Goal: Check status: Check status

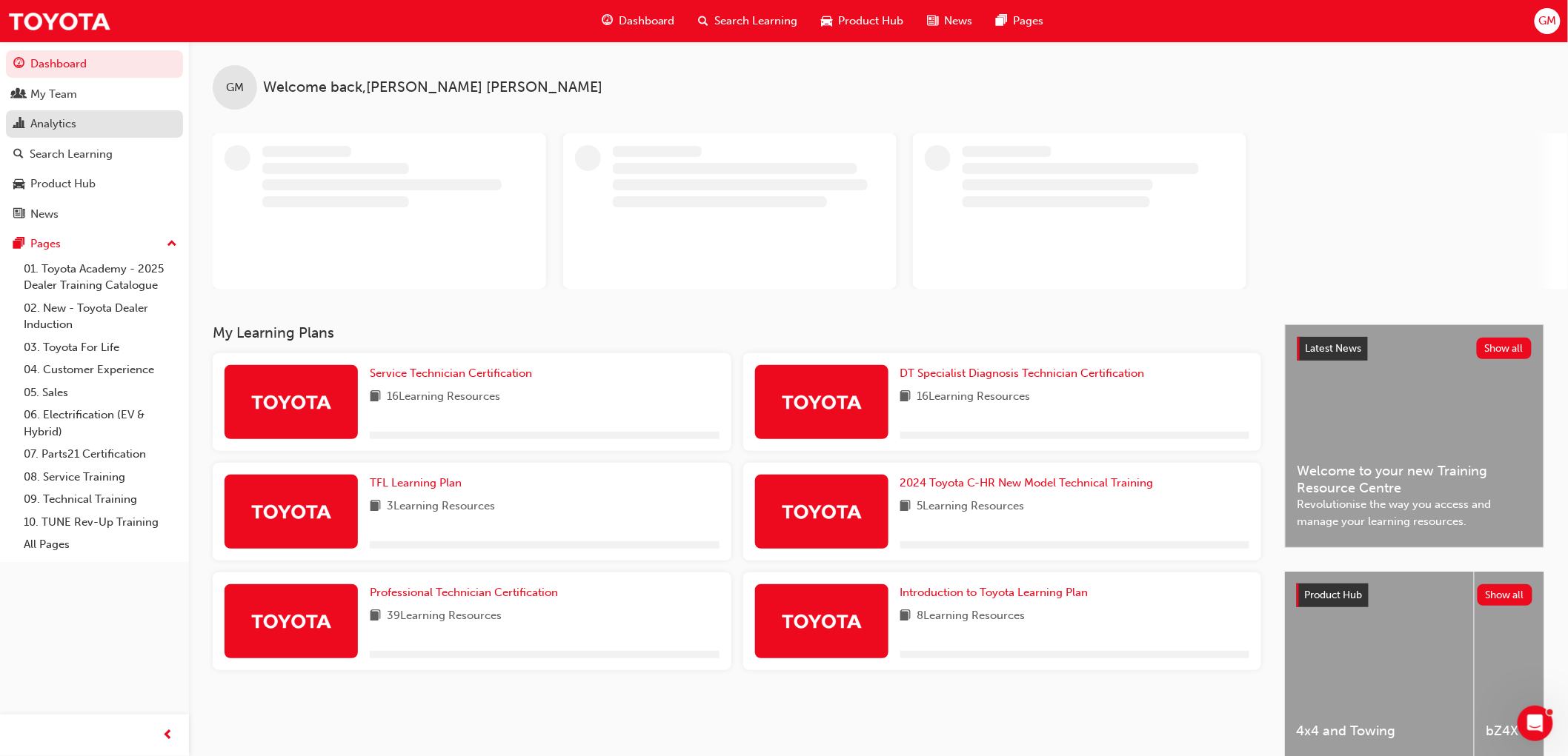
click at [56, 122] on div "Analytics" at bounding box center [54, 124] width 46 height 17
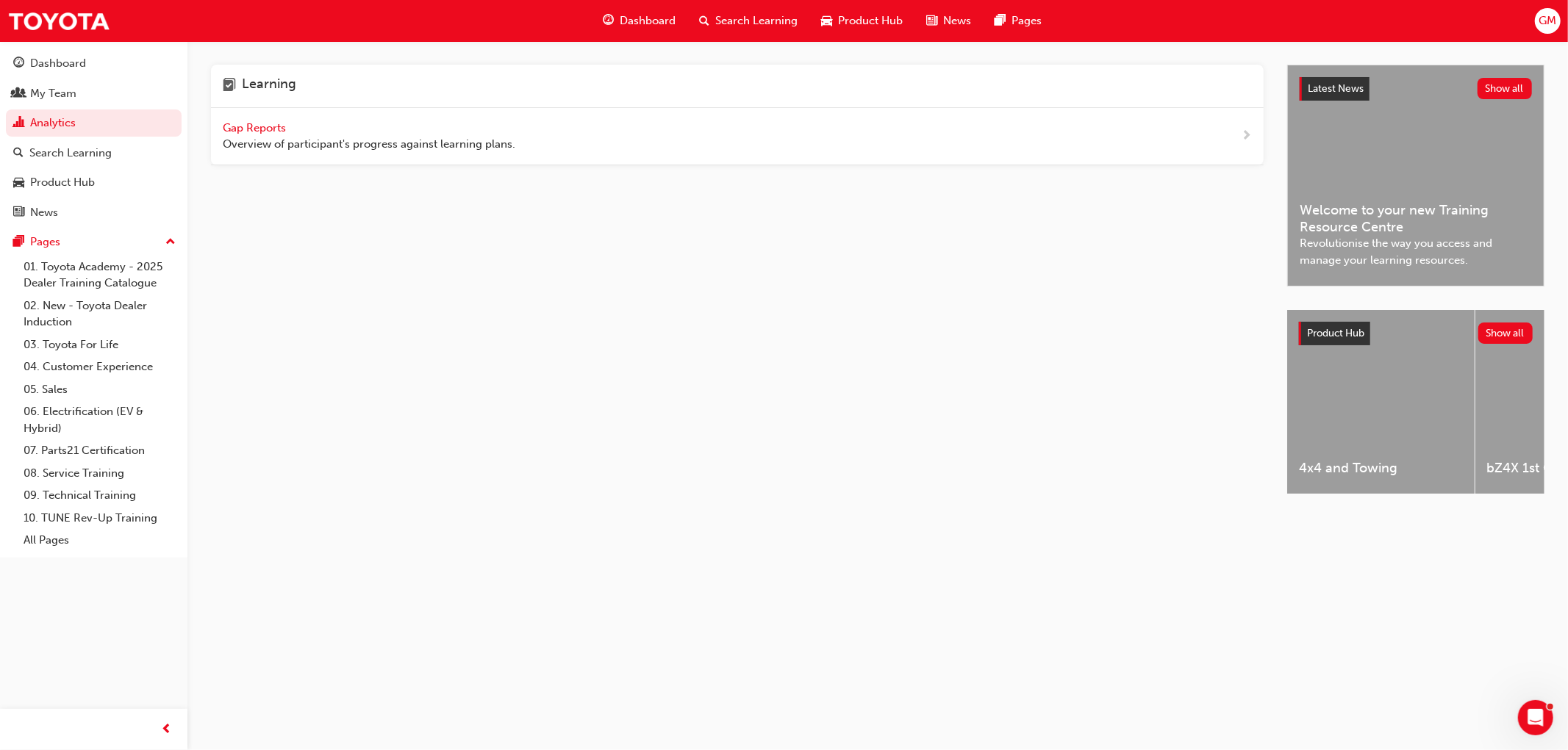
click at [255, 125] on span "Gap Reports" at bounding box center [255, 128] width 66 height 14
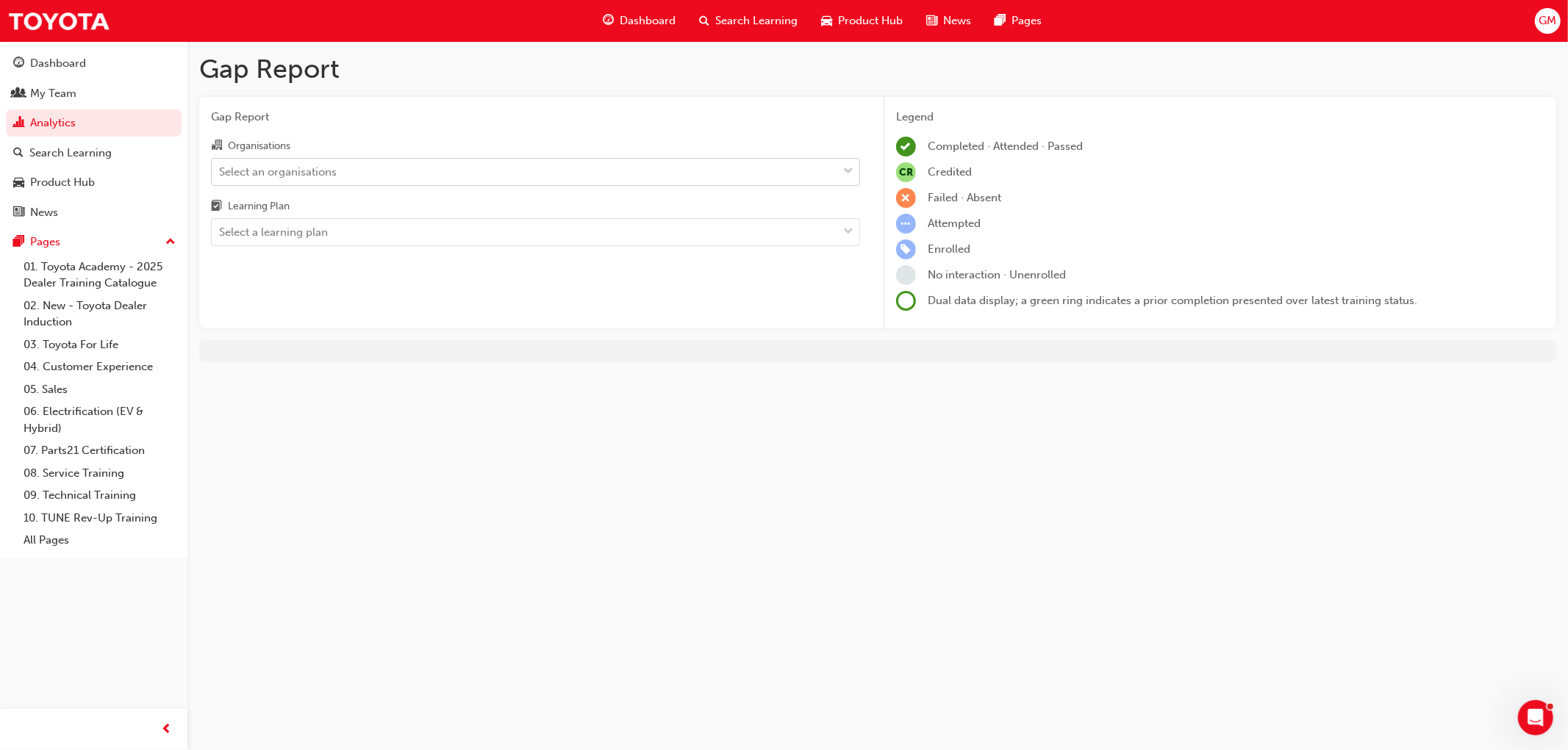
click at [289, 171] on div "Select an organisations" at bounding box center [277, 171] width 118 height 17
click at [221, 171] on input "Organisations Select an organisations" at bounding box center [220, 171] width 2 height 13
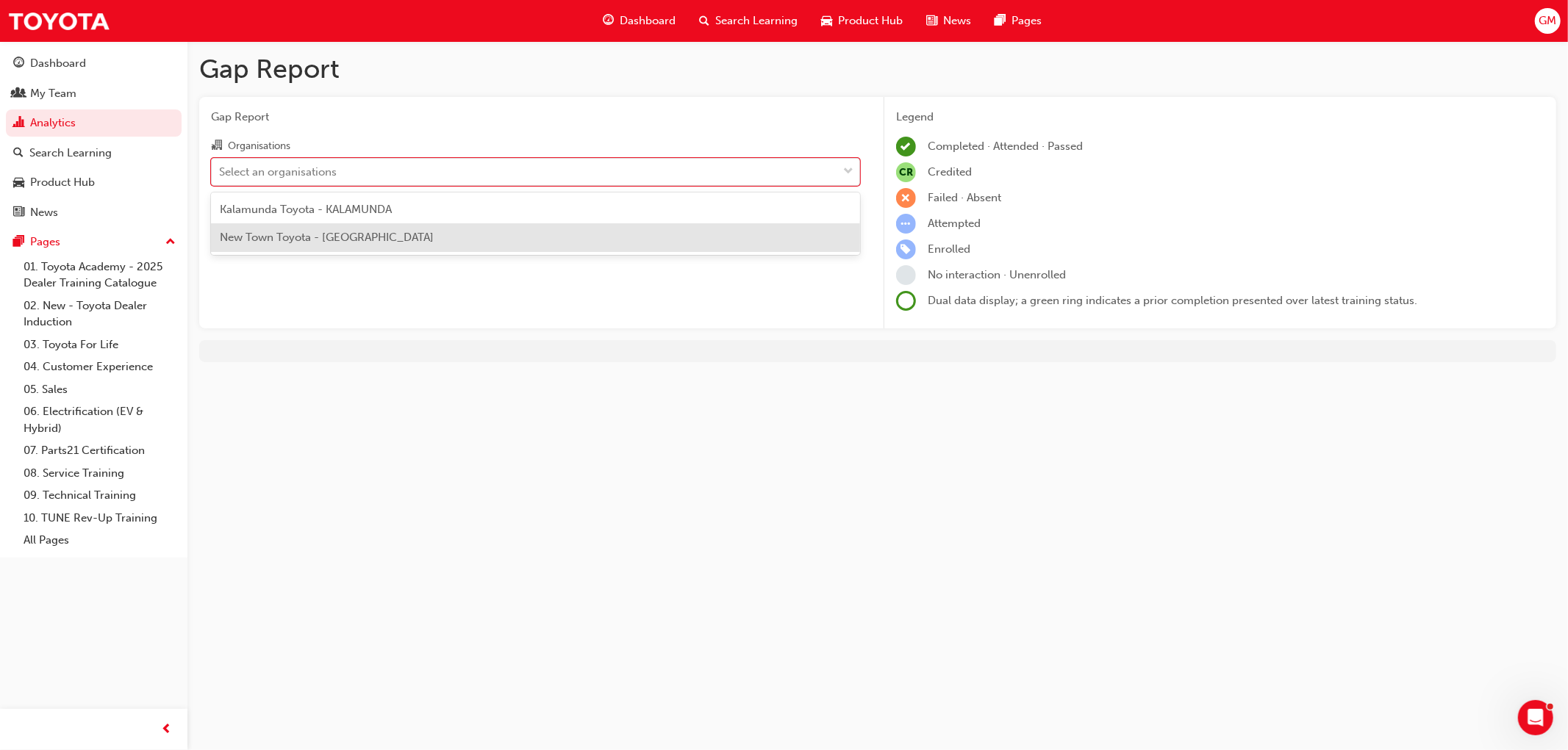
click at [277, 238] on span "New Town Toyota - [GEOGRAPHIC_DATA]" at bounding box center [327, 238] width 214 height 14
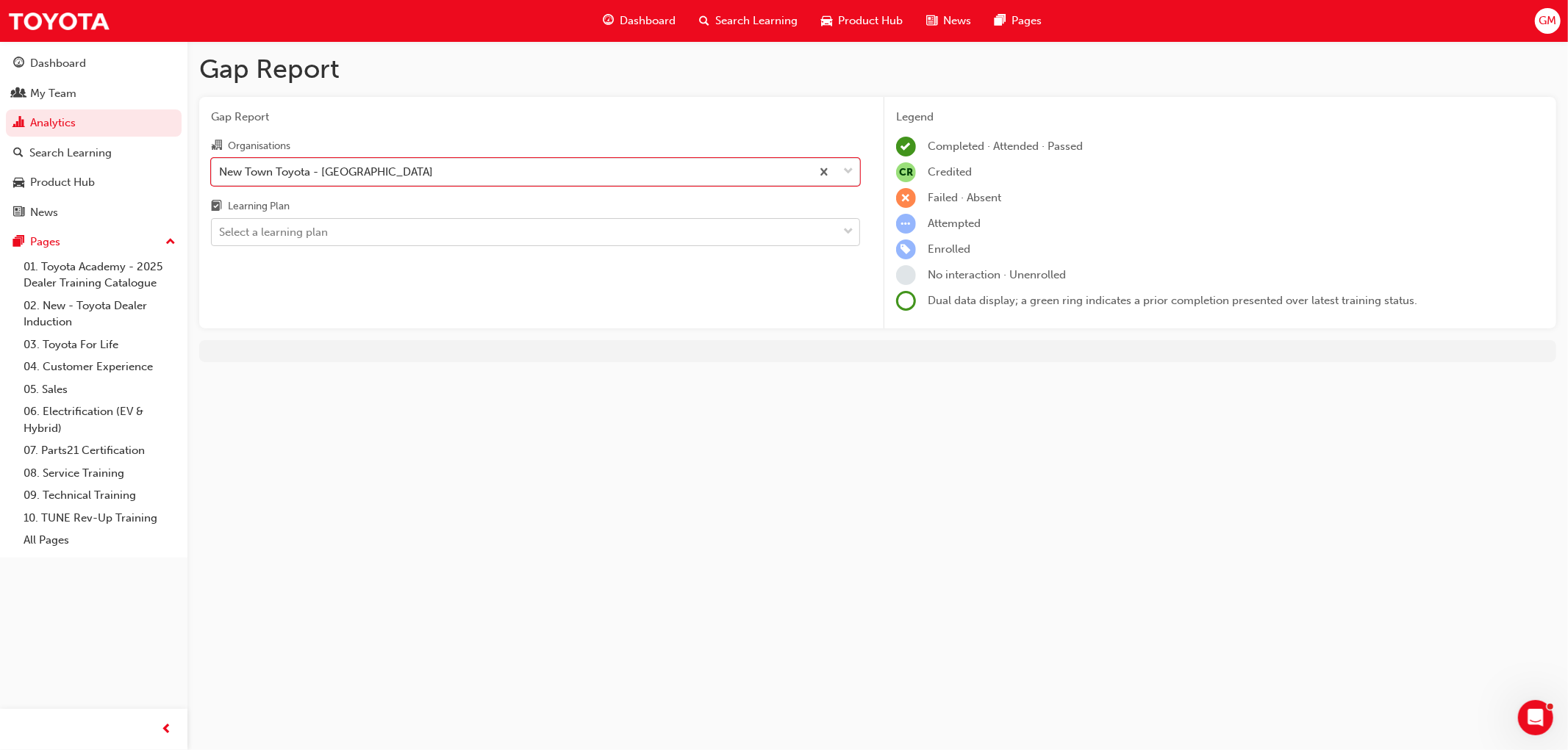
click at [275, 233] on div "Select a learning plan" at bounding box center [273, 232] width 109 height 17
click at [221, 233] on input "Learning Plan Select a learning plan" at bounding box center [220, 232] width 2 height 13
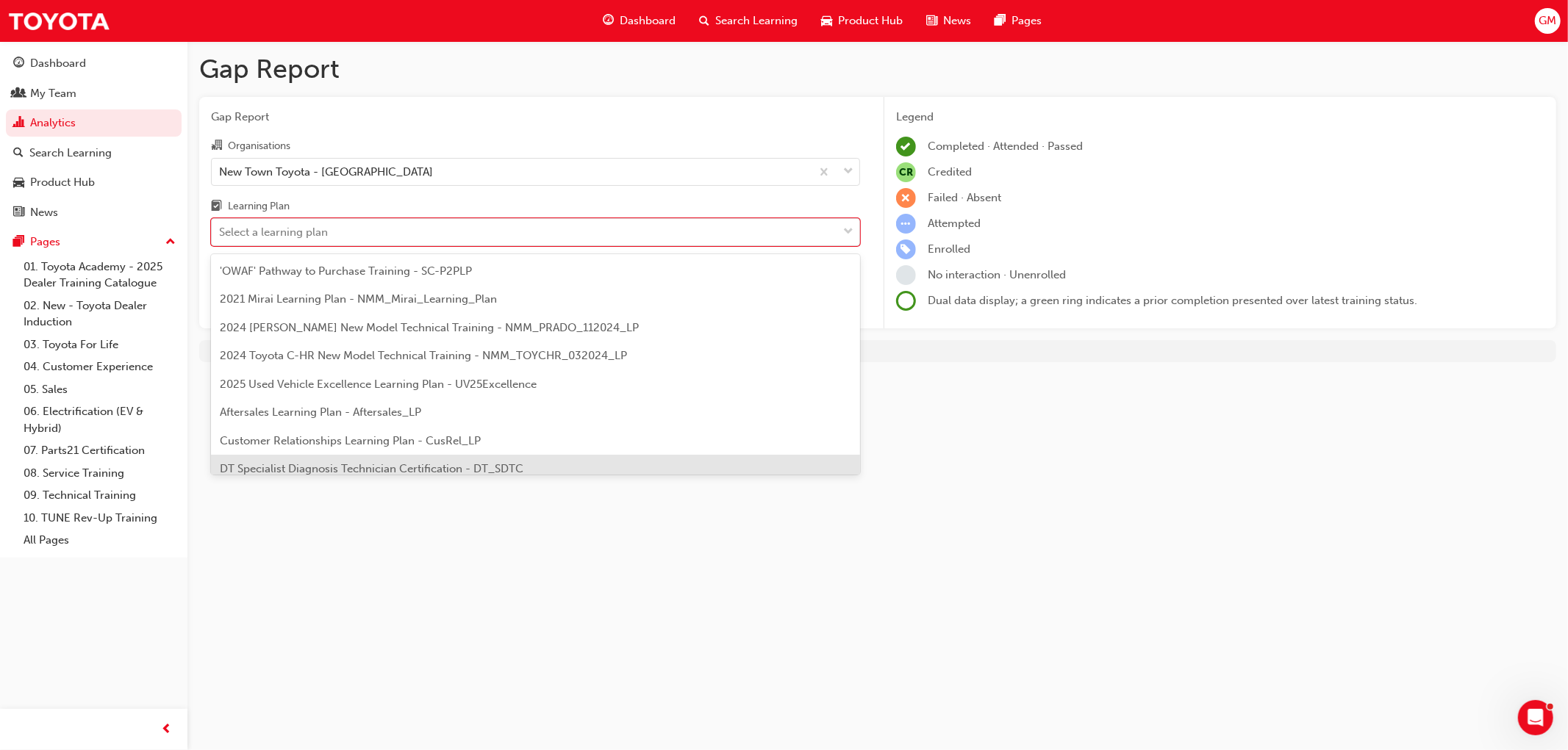
click at [303, 466] on span "DT Specialist Diagnosis Technician Certification - DT_SDTC" at bounding box center [372, 469] width 304 height 14
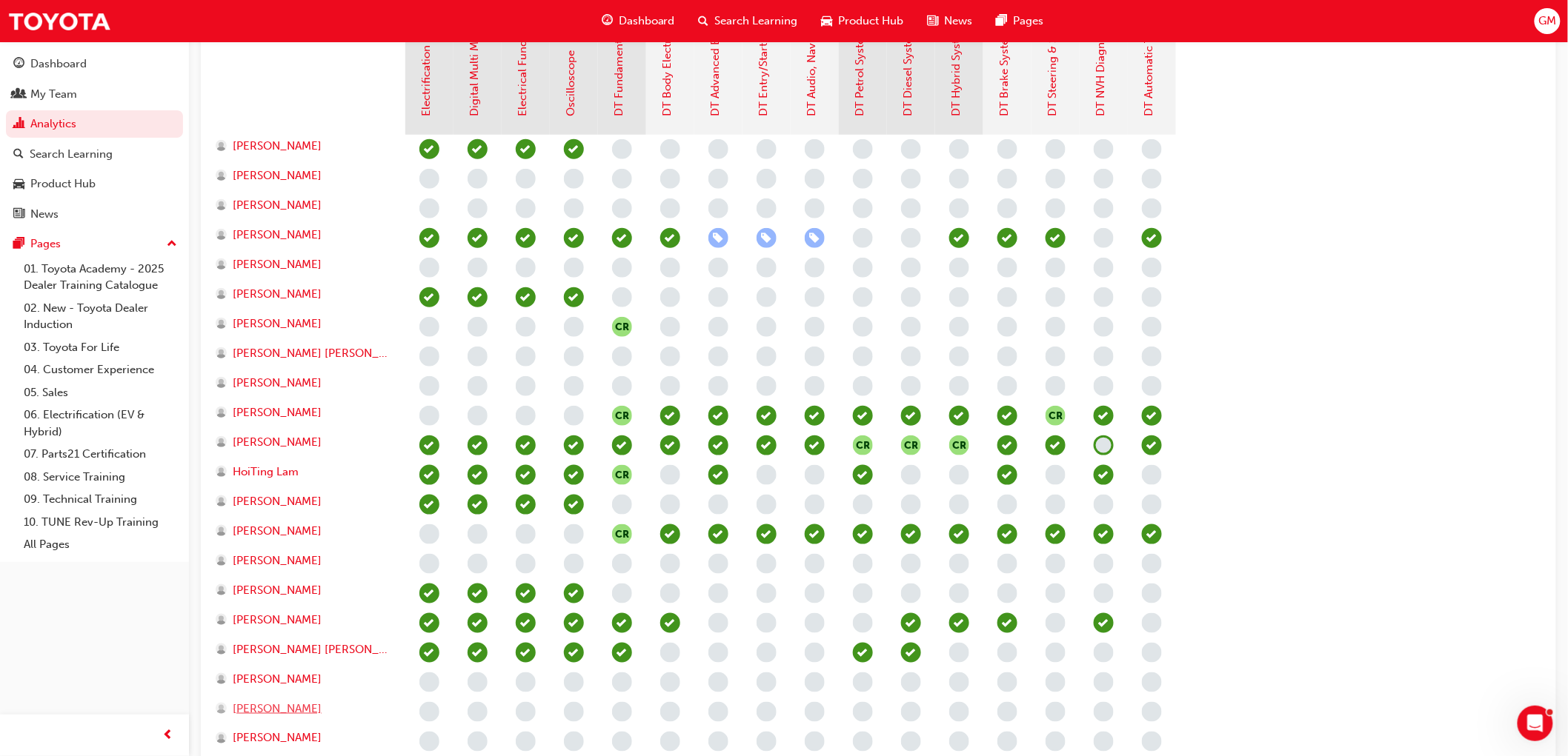
scroll to position [411, 0]
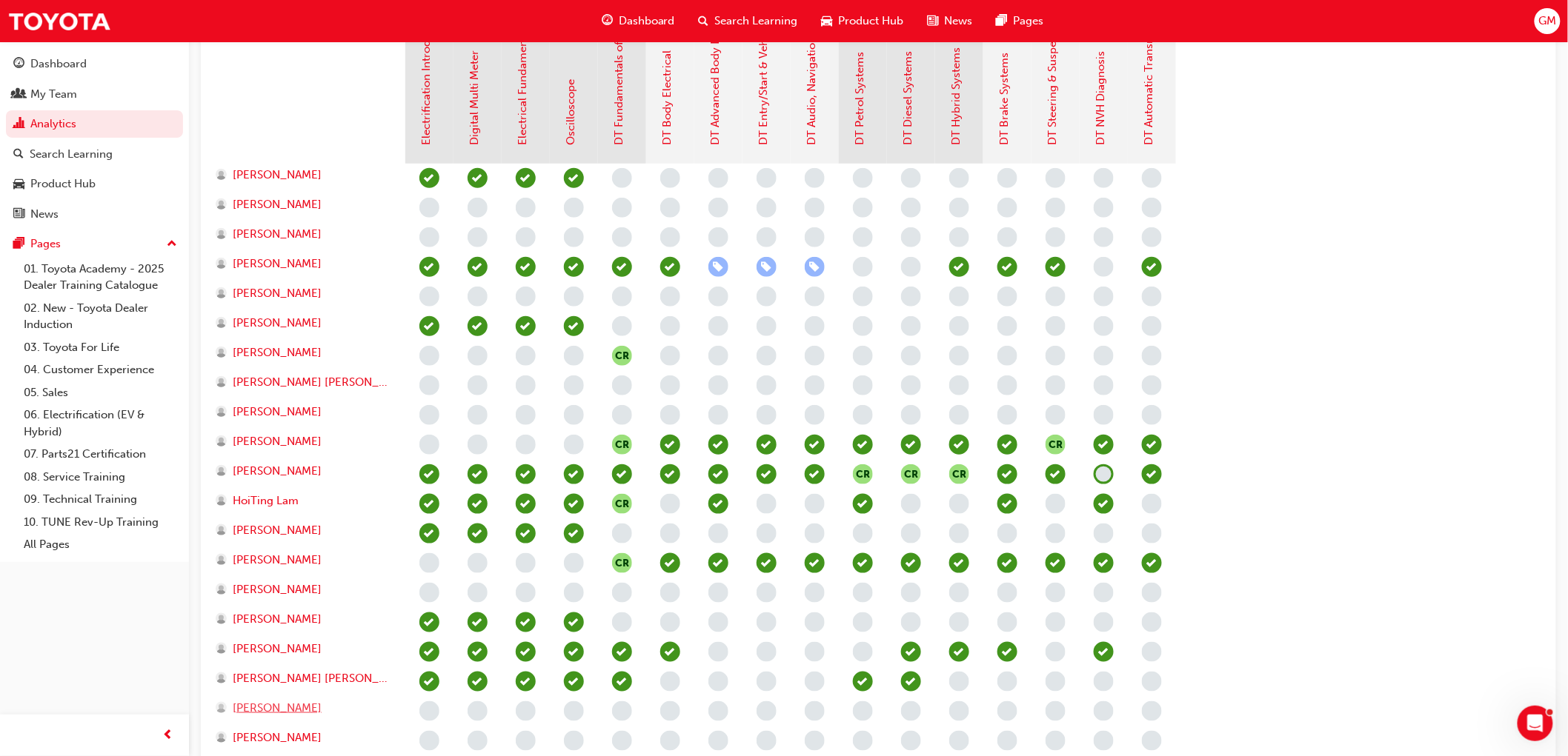
click at [287, 709] on span "[PERSON_NAME]" at bounding box center [277, 709] width 89 height 17
